Goal: Transaction & Acquisition: Purchase product/service

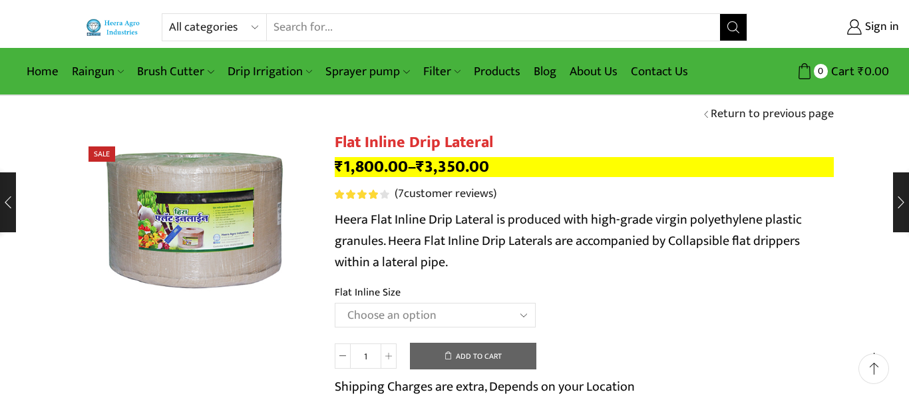
scroll to position [68, 0]
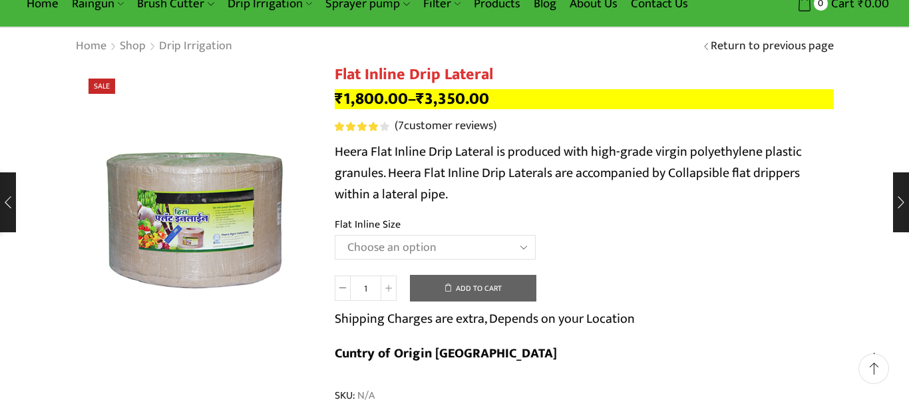
click at [335, 235] on select "Choose an option 12 MM 0.25 Thickness (30 CM) 12 MM 0.25 Thickness (40 CM) 12 M…" at bounding box center [435, 247] width 201 height 25
select select "16 MM 0.40 Thickness (30 CM)"
click option "16 MM 0.40 Thickness (30 CM)" at bounding box center [0, 0] width 0 height 0
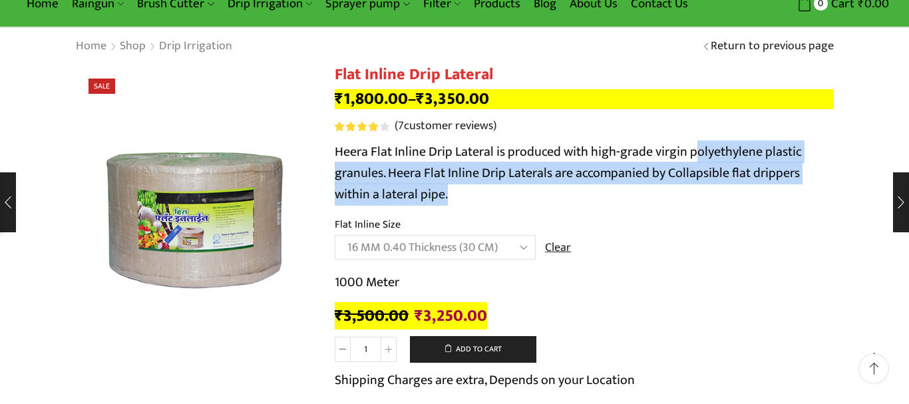
drag, startPoint x: 696, startPoint y: 143, endPoint x: 702, endPoint y: 198, distance: 55.0
click at [702, 198] on p "Heera Flat Inline Drip Lateral is produced with high-grade virgin polyethylene …" at bounding box center [584, 173] width 499 height 64
drag, startPoint x: 702, startPoint y: 198, endPoint x: 691, endPoint y: 138, distance: 60.3
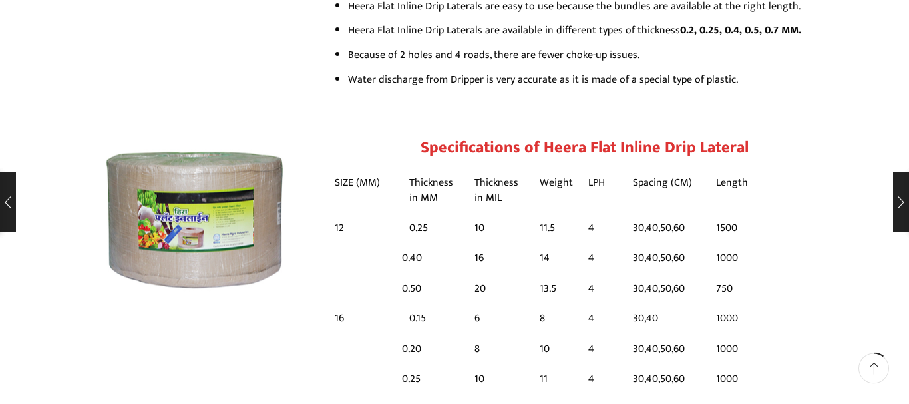
scroll to position [951, 0]
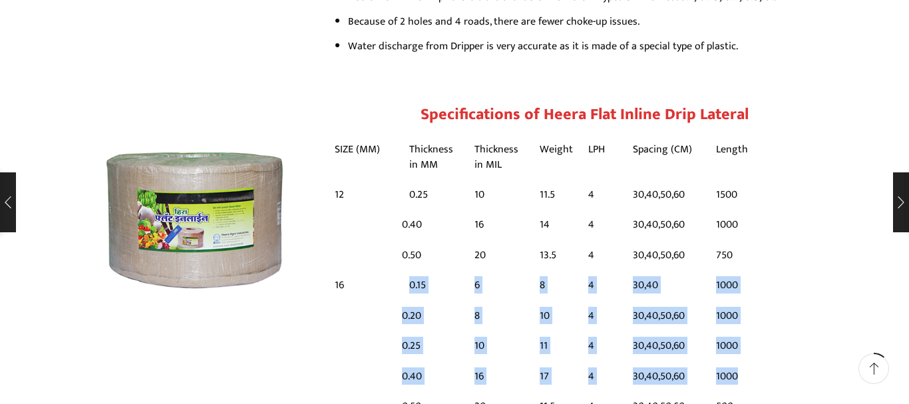
drag, startPoint x: 396, startPoint y: 353, endPoint x: 781, endPoint y: 353, distance: 384.8
click at [781, 353] on table "SIZE (MM) Thickness in MM Thickness in MIL Weight LPH Spacing (CM) Length 12 0.…" at bounding box center [584, 261] width 499 height 260
click at [736, 361] on td "1000" at bounding box center [731, 376] width 45 height 30
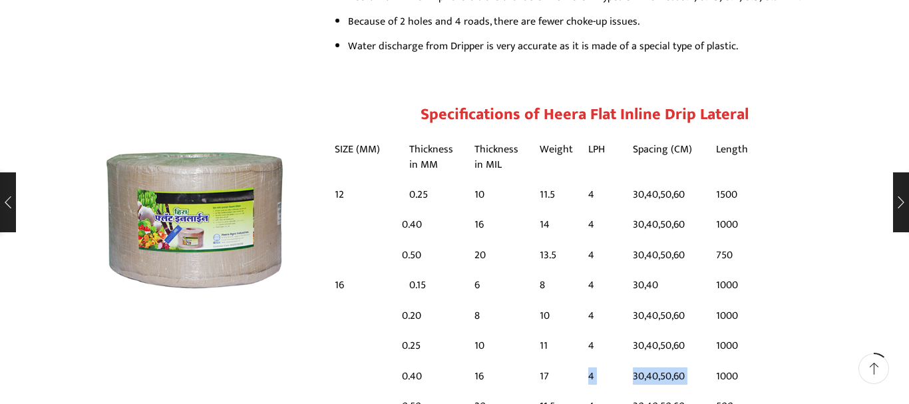
drag, startPoint x: 707, startPoint y: 350, endPoint x: 567, endPoint y: 350, distance: 140.5
click at [567, 361] on tr "0.40 16 17 4 30,40,50,60 1000" at bounding box center [544, 376] width 419 height 30
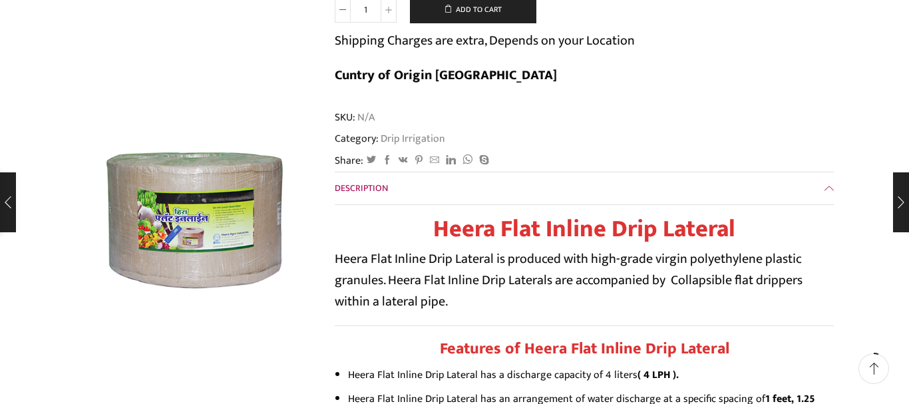
scroll to position [136, 0]
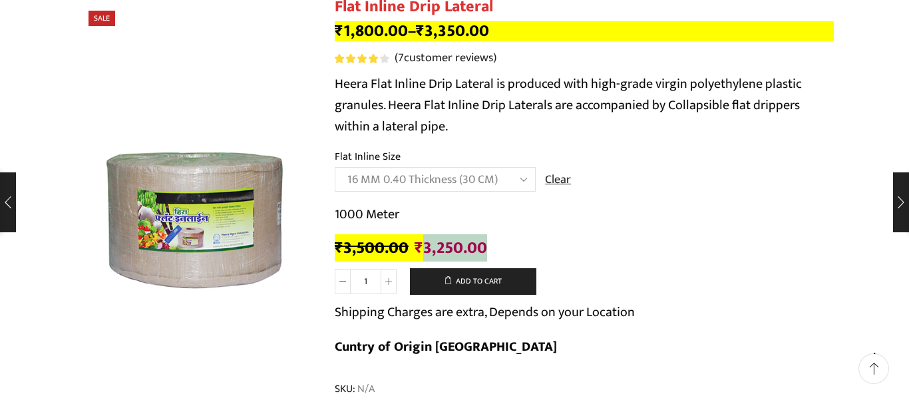
drag, startPoint x: 421, startPoint y: 248, endPoint x: 490, endPoint y: 246, distance: 68.6
click at [490, 246] on div "₹ 3,500.00 Original price was: ₹3,500.00. ₹ 3,250.00 Current price is: ₹3,250.0…" at bounding box center [584, 248] width 499 height 21
copy bdi "₹ 3,250.00"
